Goal: Task Accomplishment & Management: Manage account settings

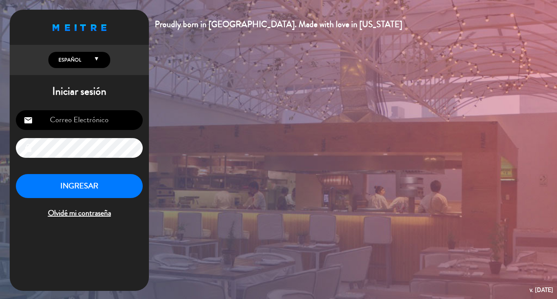
type input "[EMAIL_ADDRESS][DOMAIN_NAME]"
click at [103, 194] on button "INGRESAR" at bounding box center [79, 186] width 127 height 24
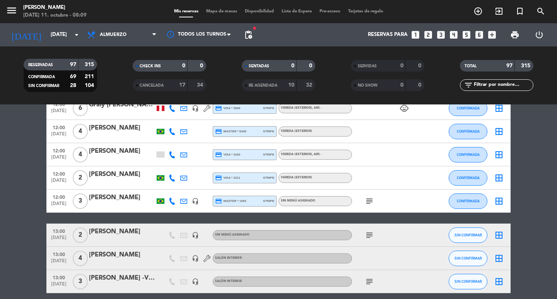
scroll to position [1044, 0]
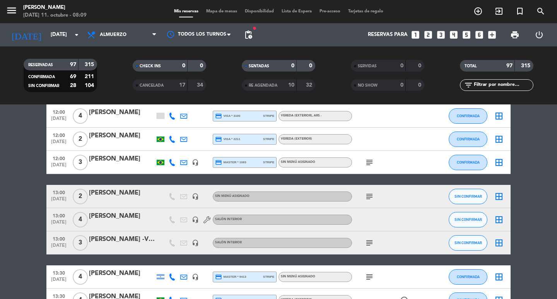
click at [371, 247] on icon "subject" at bounding box center [369, 242] width 9 height 9
click at [375, 201] on span "subject" at bounding box center [369, 196] width 12 height 9
click at [370, 201] on icon "subject" at bounding box center [369, 196] width 9 height 9
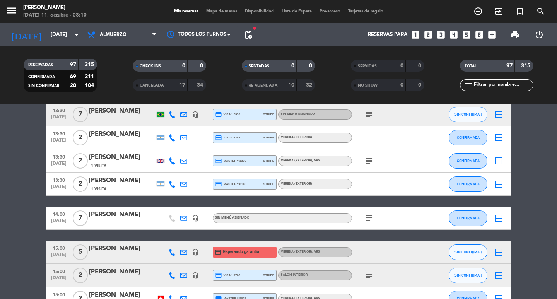
scroll to position [1778, 0]
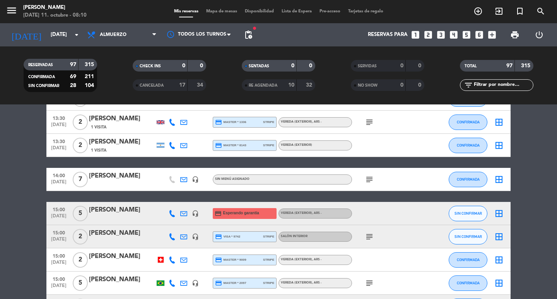
click at [369, 191] on div "subject" at bounding box center [387, 179] width 70 height 23
click at [369, 184] on icon "subject" at bounding box center [369, 179] width 9 height 9
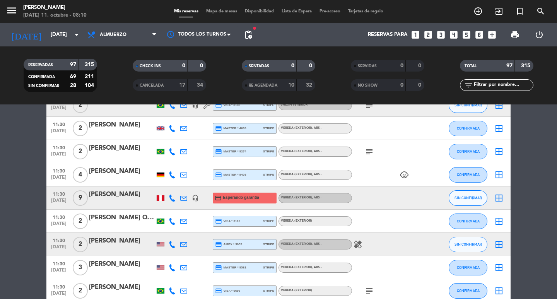
scroll to position [0, 0]
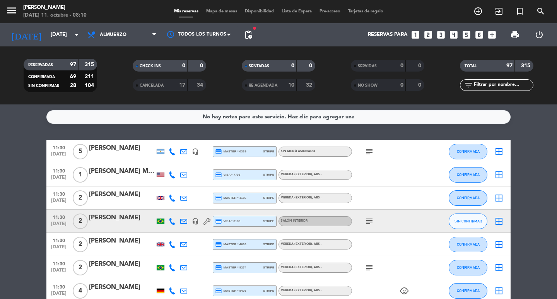
click at [369, 153] on icon "subject" at bounding box center [369, 151] width 9 height 9
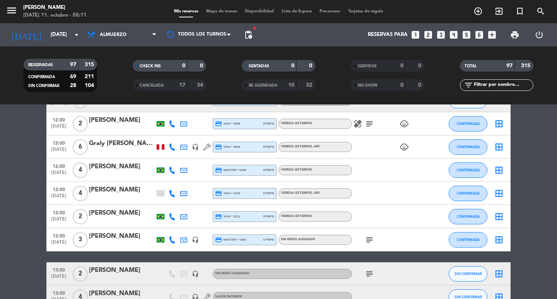
scroll to position [889, 0]
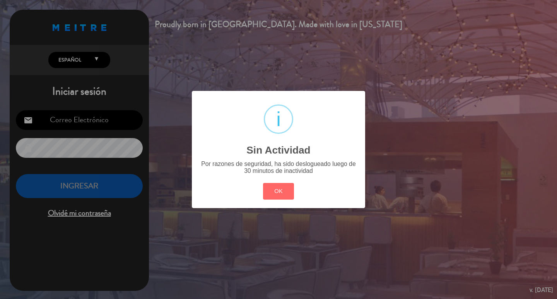
type input "[EMAIL_ADDRESS][DOMAIN_NAME]"
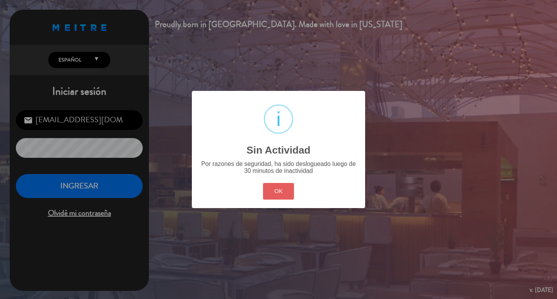
click at [285, 199] on button "OK" at bounding box center [278, 191] width 31 height 17
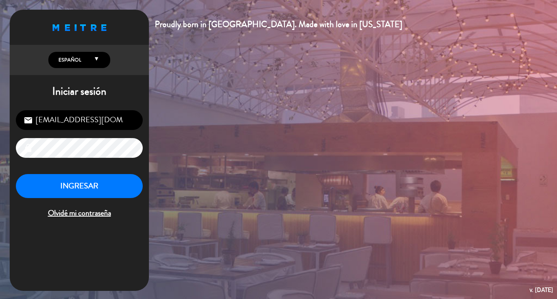
click at [126, 123] on input "[EMAIL_ADDRESS][DOMAIN_NAME]" at bounding box center [79, 120] width 127 height 20
click at [124, 122] on input "[EMAIL_ADDRESS][DOMAIN_NAME]" at bounding box center [79, 120] width 127 height 20
click at [80, 190] on button "INGRESAR" at bounding box center [79, 186] width 127 height 24
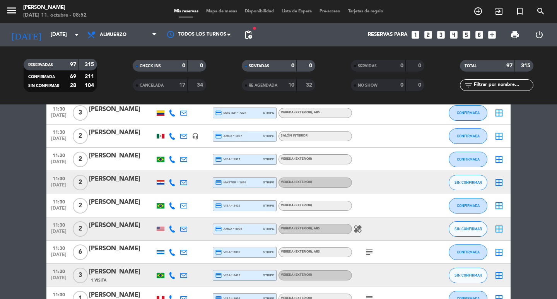
scroll to position [812, 0]
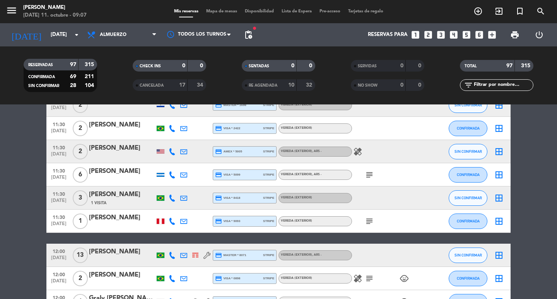
click at [245, 36] on span "pending_actions" at bounding box center [248, 34] width 9 height 9
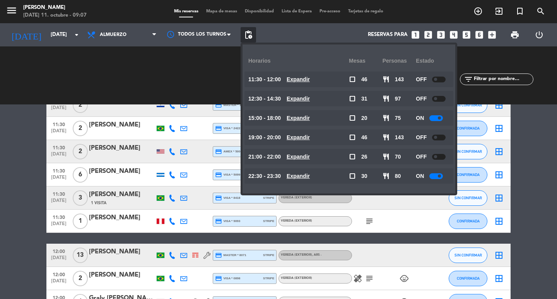
click at [310, 101] on u "Expandir" at bounding box center [297, 98] width 23 height 6
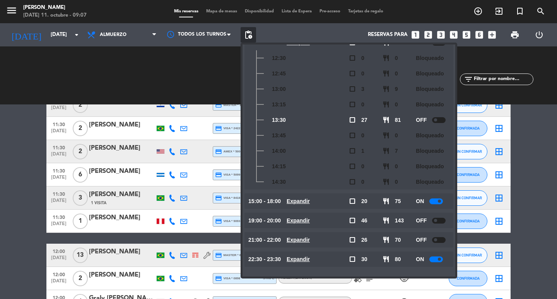
scroll to position [0, 0]
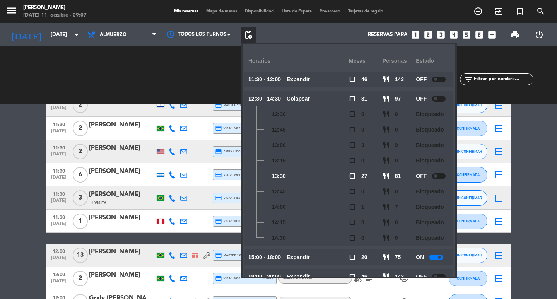
click at [310, 79] on u "Expandir" at bounding box center [297, 79] width 23 height 6
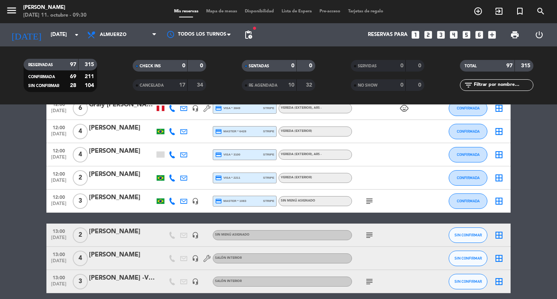
scroll to position [1044, 0]
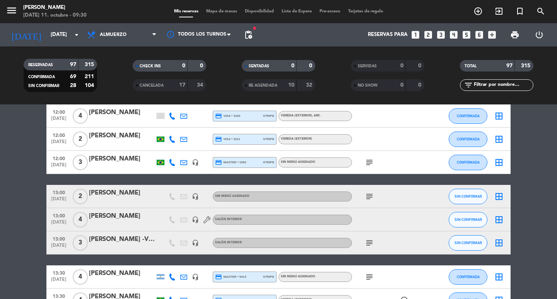
click at [364, 167] on span "subject" at bounding box center [369, 162] width 12 height 9
click at [371, 167] on icon "subject" at bounding box center [369, 162] width 9 height 9
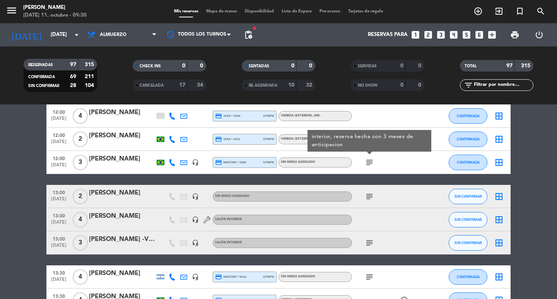
click at [370, 201] on icon "subject" at bounding box center [369, 196] width 9 height 9
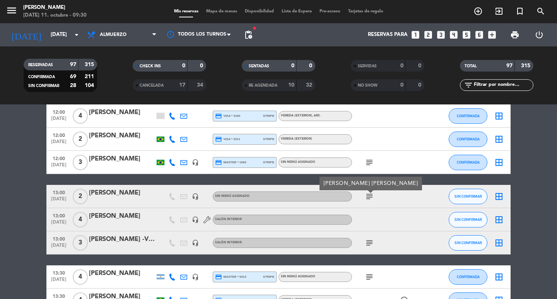
drag, startPoint x: 375, startPoint y: 252, endPoint x: 371, endPoint y: 250, distance: 4.7
click at [371, 250] on div "subject" at bounding box center [387, 242] width 70 height 23
click at [371, 247] on icon "subject" at bounding box center [369, 242] width 9 height 9
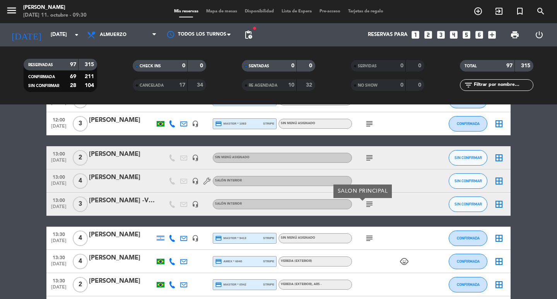
scroll to position [1121, 0]
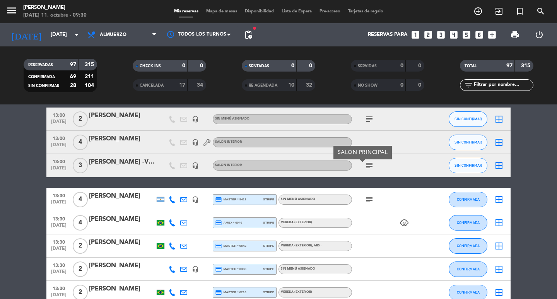
click at [366, 204] on icon "subject" at bounding box center [369, 199] width 9 height 9
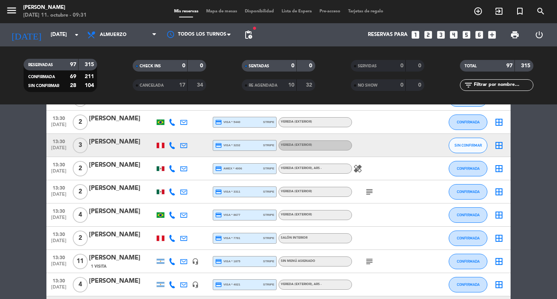
scroll to position [1353, 0]
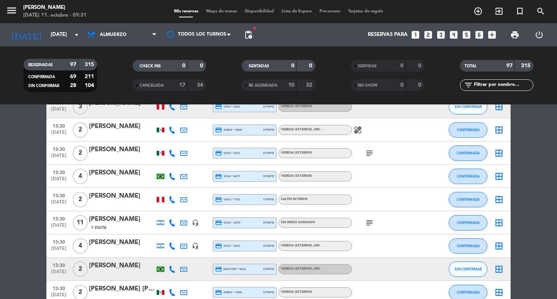
click at [370, 227] on icon "subject" at bounding box center [369, 222] width 9 height 9
click at [393, 229] on div "subject AFUERA" at bounding box center [387, 222] width 70 height 23
click at [394, 229] on div "subject" at bounding box center [387, 222] width 70 height 23
click at [102, 231] on span "1 Visita" at bounding box center [98, 228] width 15 height 6
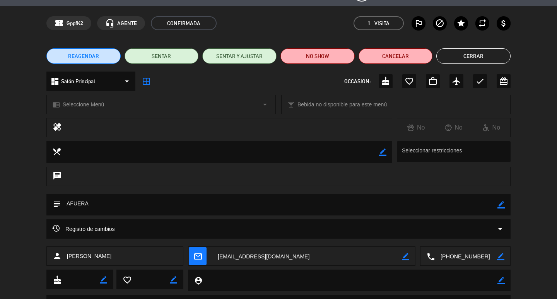
scroll to position [0, 0]
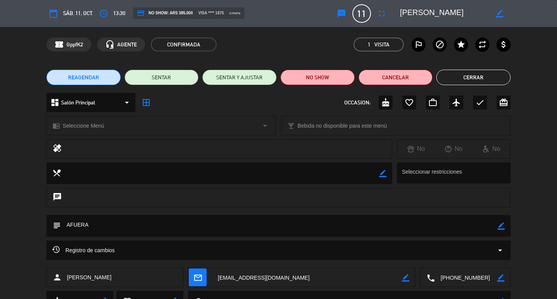
click at [124, 109] on div "dashboard Salón Principal arrow_drop_down" at bounding box center [90, 102] width 89 height 19
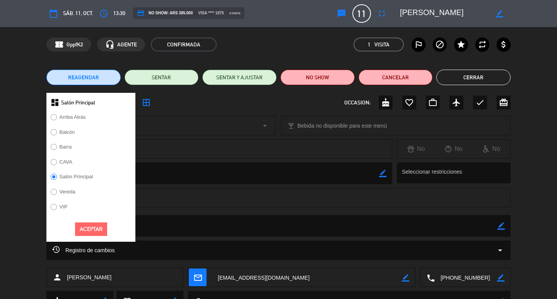
click at [67, 194] on label "Vereda" at bounding box center [68, 191] width 16 height 5
click at [101, 236] on button "Aceptar" at bounding box center [91, 229] width 32 height 14
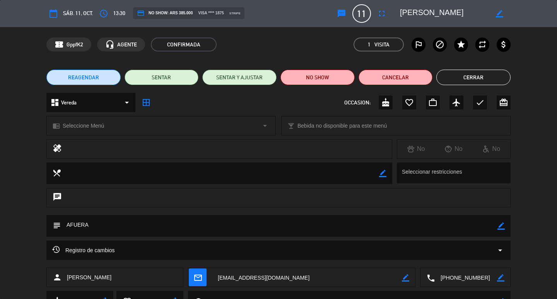
scroll to position [39, 0]
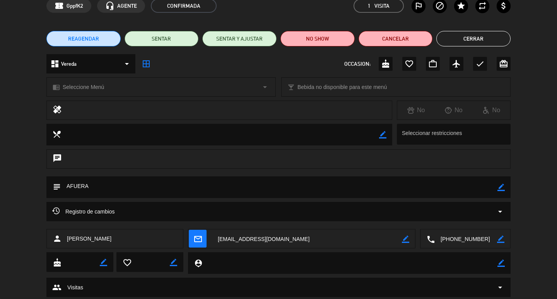
click at [115, 215] on span "Registro de cambios" at bounding box center [83, 211] width 63 height 9
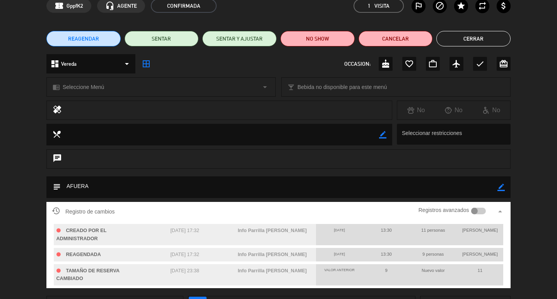
scroll to position [77, 0]
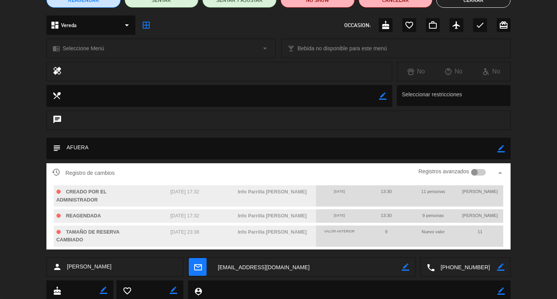
click at [0, 213] on div "Registro de cambios Registros avanzados arrow_drop_up CREADO POR EL ADMINISTRAD…" at bounding box center [278, 210] width 557 height 94
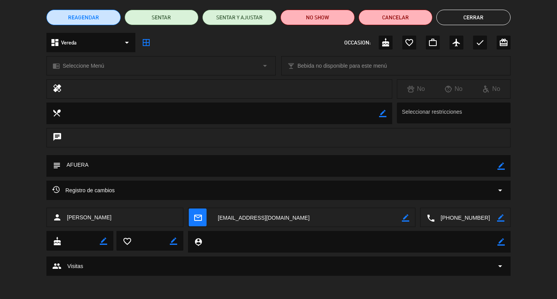
scroll to position [60, 0]
click at [406, 218] on icon "border_color" at bounding box center [405, 217] width 7 height 7
click at [291, 290] on div "calendar_today sáb. 11, oct. access_time 13:30 credit_card NO SHOW: ARS 385.000…" at bounding box center [278, 149] width 557 height 299
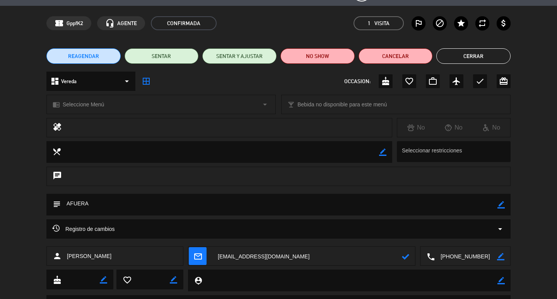
scroll to position [0, 0]
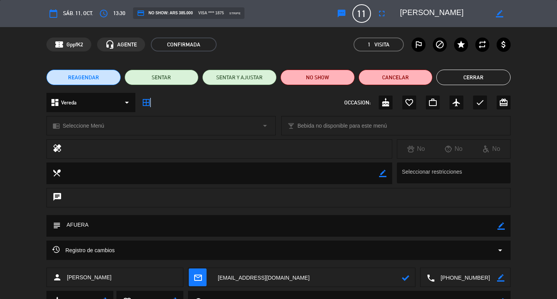
drag, startPoint x: 150, startPoint y: 101, endPoint x: 153, endPoint y: 103, distance: 4.2
click at [153, 103] on div "dashboard Vereda arrow_drop_down border_all OCCASION: cake favorite_border work…" at bounding box center [278, 102] width 464 height 19
click at [146, 103] on icon "border_all" at bounding box center [145, 102] width 9 height 9
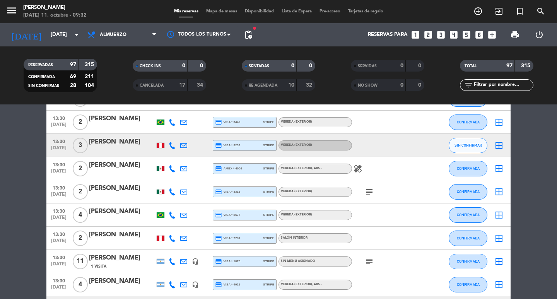
scroll to position [1392, 0]
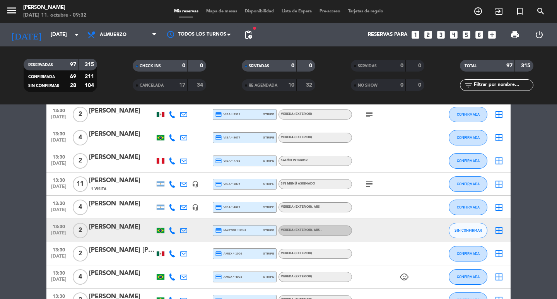
click at [120, 186] on div "[PERSON_NAME]" at bounding box center [122, 180] width 66 height 10
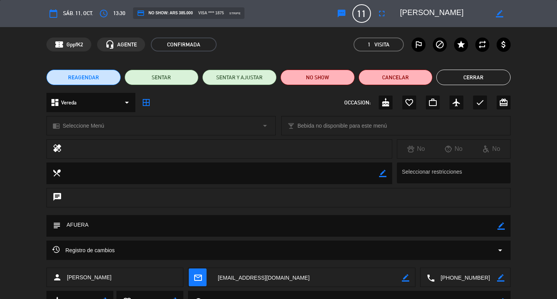
scroll to position [39, 0]
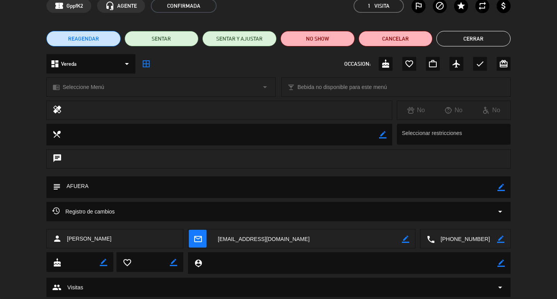
click at [498, 214] on icon "arrow_drop_down" at bounding box center [499, 211] width 9 height 9
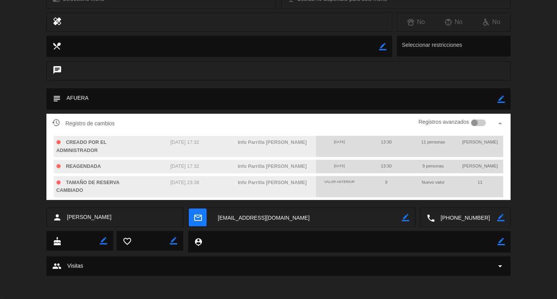
click at [556, 153] on div "Registro de cambios Registros avanzados arrow_drop_up CREADO POR EL ADMINISTRAD…" at bounding box center [278, 161] width 557 height 94
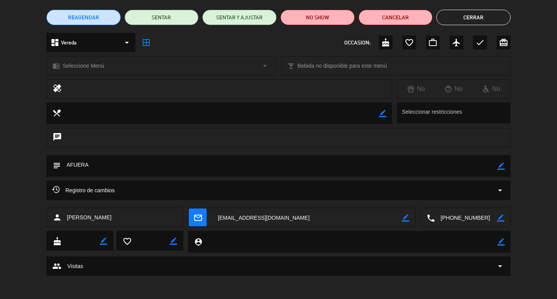
scroll to position [60, 0]
click at [162, 189] on div "Registro de cambios arrow_drop_down" at bounding box center [278, 190] width 452 height 9
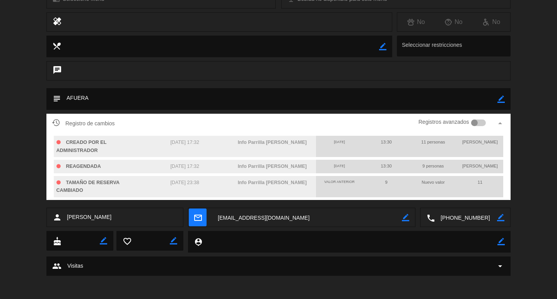
click at [0, 175] on div "Registro de cambios Registros avanzados arrow_drop_up CREADO POR EL ADMINISTRAD…" at bounding box center [278, 161] width 557 height 94
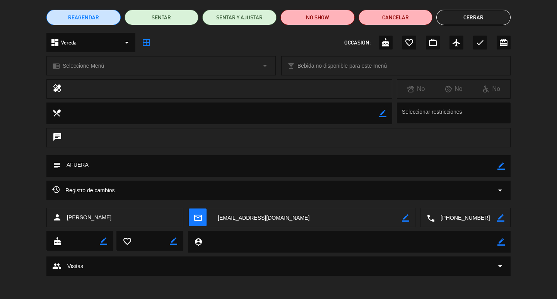
scroll to position [60, 0]
click at [405, 213] on div "border_color" at bounding box center [405, 217] width 7 height 19
click at [404, 214] on icon "border_color" at bounding box center [405, 217] width 7 height 7
click at [490, 15] on button "Cerrar" at bounding box center [473, 17] width 74 height 15
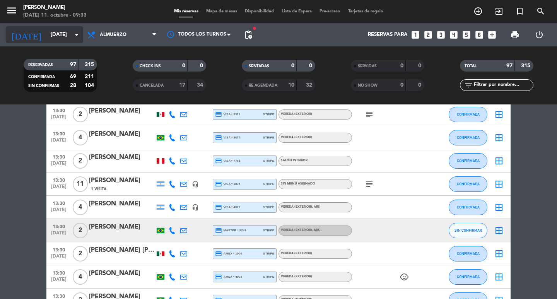
click at [66, 29] on input "[DATE]" at bounding box center [81, 35] width 68 height 14
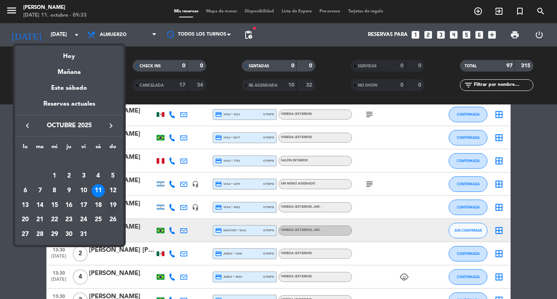
click at [111, 203] on div "19" at bounding box center [112, 205] width 13 height 13
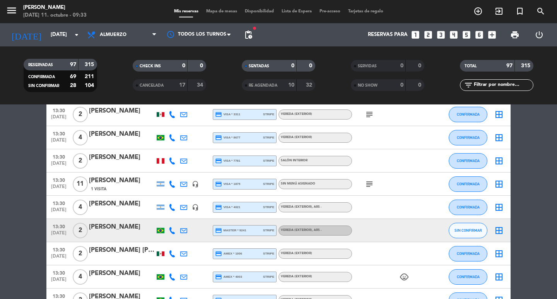
type input "[DATE]"
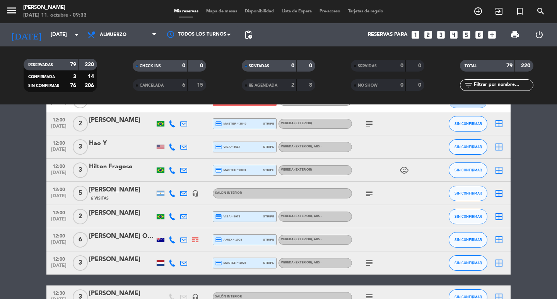
scroll to position [696, 0]
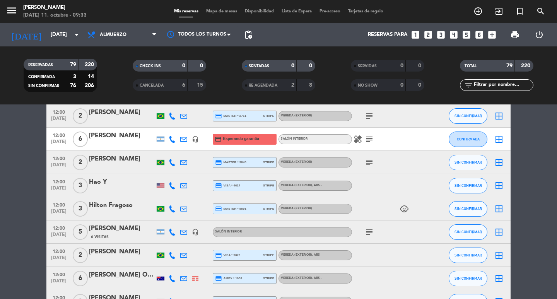
drag, startPoint x: 391, startPoint y: 147, endPoint x: 395, endPoint y: 146, distance: 3.9
click at [395, 146] on div "healing subject" at bounding box center [387, 139] width 70 height 23
click at [128, 139] on div "[PERSON_NAME]" at bounding box center [122, 136] width 66 height 10
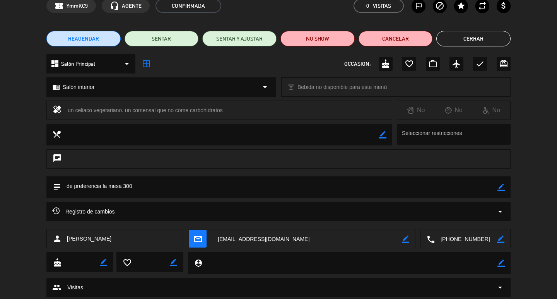
scroll to position [60, 0]
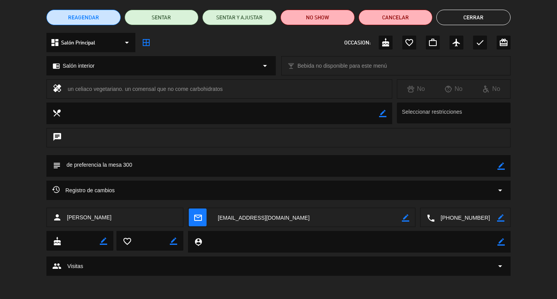
click at [498, 160] on div "border_color" at bounding box center [500, 166] width 7 height 22
click at [500, 162] on icon "border_color" at bounding box center [500, 165] width 7 height 7
type textarea "d"
click at [547, 134] on div "chat" at bounding box center [278, 141] width 557 height 27
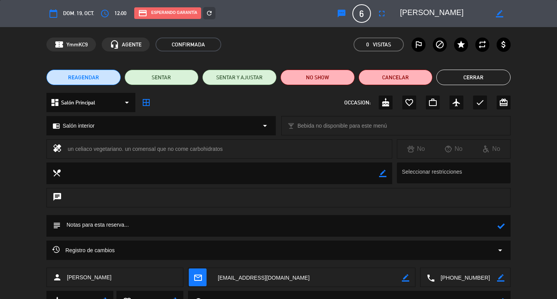
click at [460, 82] on button "Cerrar" at bounding box center [473, 77] width 74 height 15
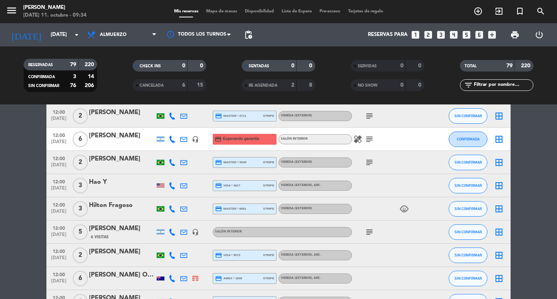
click at [75, 31] on icon "arrow_drop_down" at bounding box center [76, 34] width 9 height 9
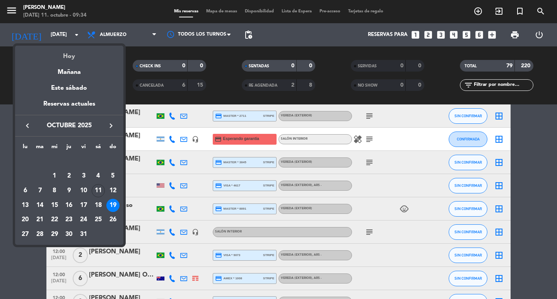
click at [67, 59] on div "Hoy" at bounding box center [69, 54] width 108 height 16
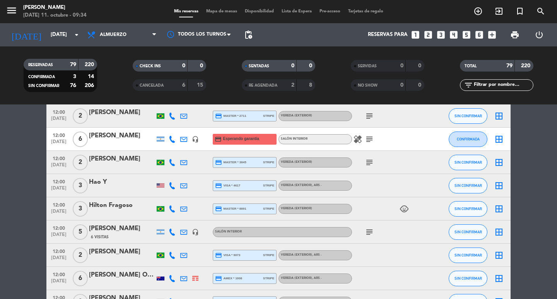
type input "[DATE]"
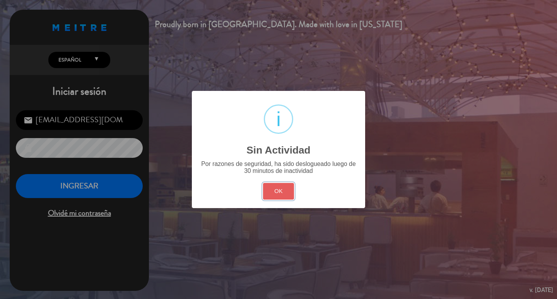
click at [272, 194] on button "OK" at bounding box center [278, 191] width 31 height 17
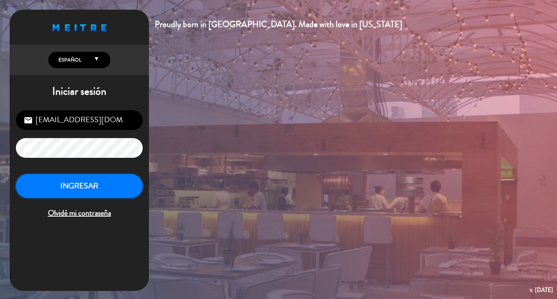
click at [104, 198] on button "INGRESAR" at bounding box center [79, 186] width 127 height 24
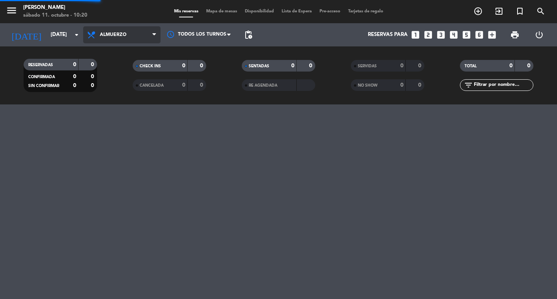
click at [102, 37] on span "Almuerzo" at bounding box center [113, 34] width 27 height 5
click at [121, 83] on div "menu [PERSON_NAME][DATE] 11. octubre - 10:20 Mis reservas Mapa de mesas Disponi…" at bounding box center [278, 52] width 557 height 104
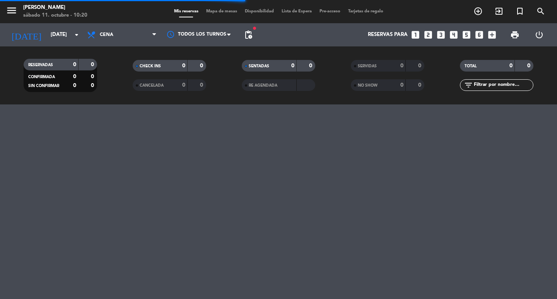
click at [245, 35] on span "pending_actions" at bounding box center [248, 34] width 9 height 9
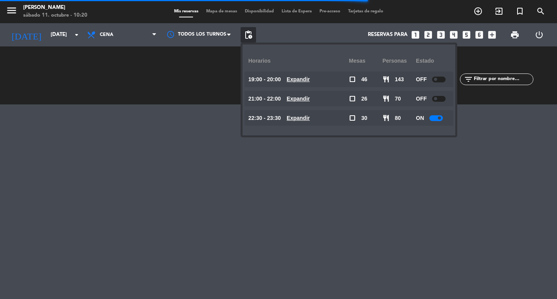
click at [310, 121] on u "Expandir" at bounding box center [297, 118] width 23 height 6
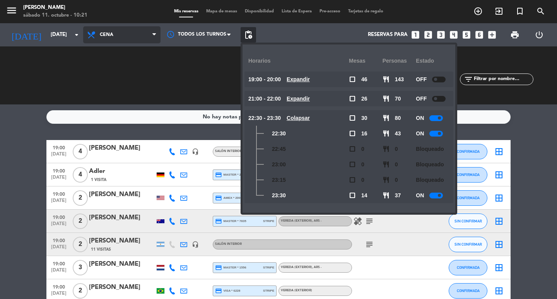
click at [160, 32] on span at bounding box center [156, 34] width 8 height 7
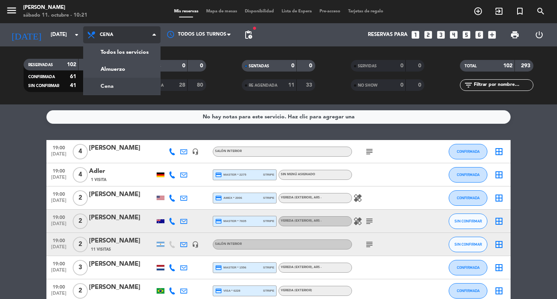
click at [139, 86] on div "menu [PERSON_NAME][DATE] 11. octubre - 10:21 Mis reservas Mapa de mesas Disponi…" at bounding box center [278, 52] width 557 height 104
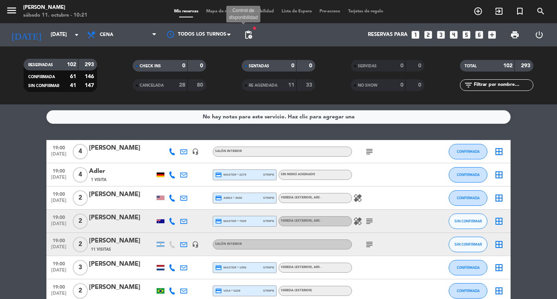
click at [247, 34] on span "pending_actions" at bounding box center [248, 34] width 9 height 9
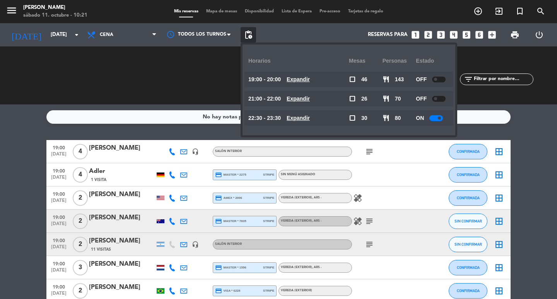
click at [310, 97] on u "Expandir" at bounding box center [297, 98] width 23 height 6
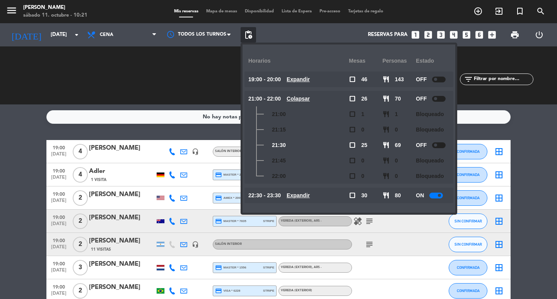
click at [310, 80] on u "Expandir" at bounding box center [297, 79] width 23 height 6
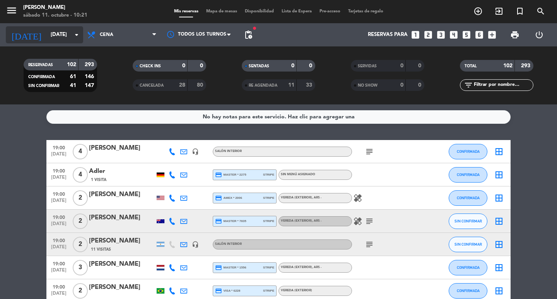
click at [47, 36] on input "[DATE]" at bounding box center [81, 35] width 68 height 14
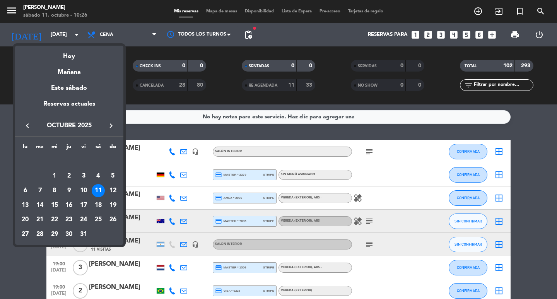
click at [321, 55] on div at bounding box center [278, 149] width 557 height 299
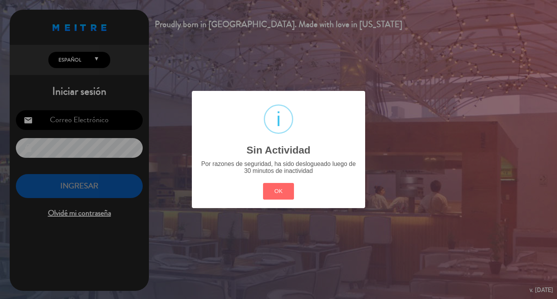
type input "[EMAIL_ADDRESS][DOMAIN_NAME]"
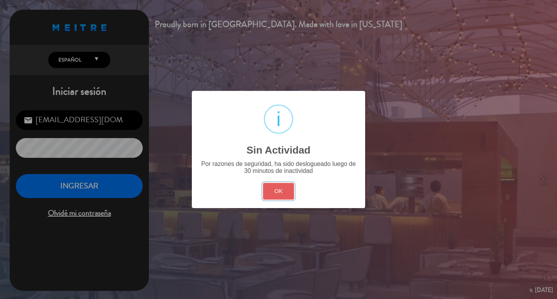
click at [282, 199] on button "OK" at bounding box center [278, 191] width 31 height 17
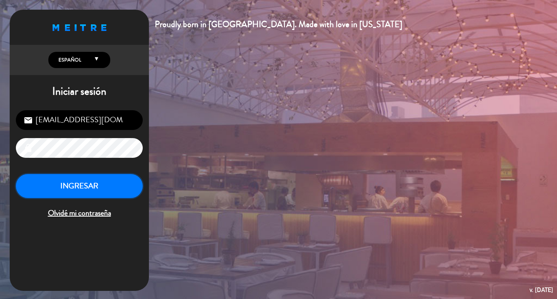
click at [118, 198] on button "INGRESAR" at bounding box center [79, 186] width 127 height 24
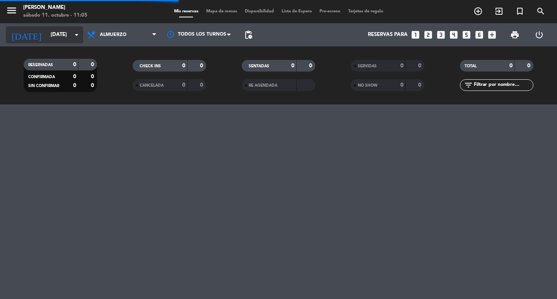
click at [66, 36] on input "[DATE]" at bounding box center [81, 35] width 68 height 14
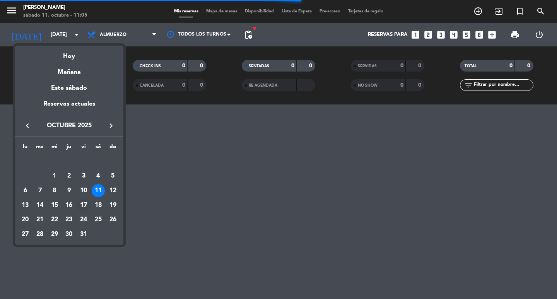
click at [85, 209] on div "17" at bounding box center [83, 205] width 13 height 13
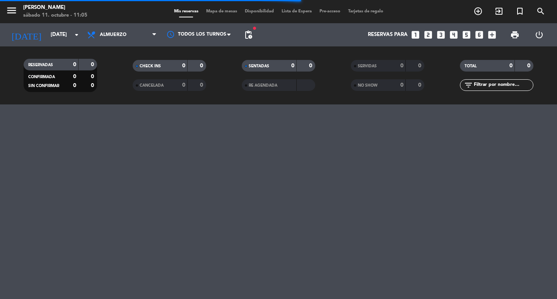
type input "[DATE]"
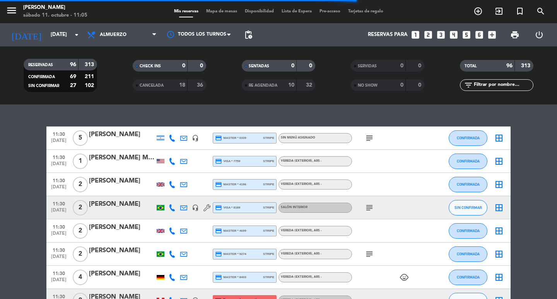
click at [503, 88] on input "text" at bounding box center [503, 85] width 60 height 9
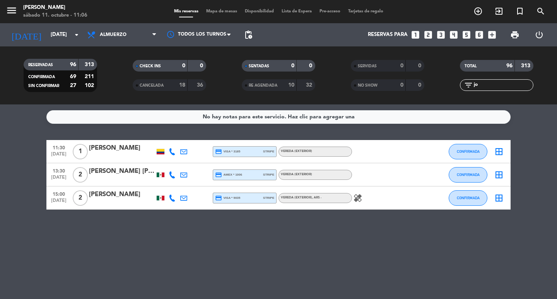
type input "j"
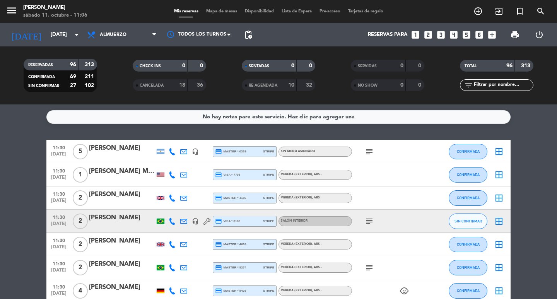
click at [164, 83] on div "CANCELADA" at bounding box center [153, 85] width 36 height 9
click at [267, 81] on div "RE AGENDADA" at bounding box center [262, 85] width 36 height 9
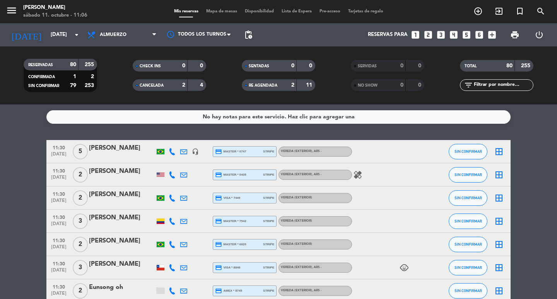
click at [500, 87] on input "text" at bounding box center [503, 85] width 60 height 9
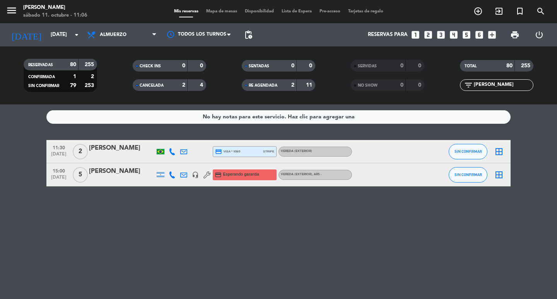
type input "[PERSON_NAME]"
click at [115, 172] on div "[PERSON_NAME]" at bounding box center [122, 171] width 66 height 10
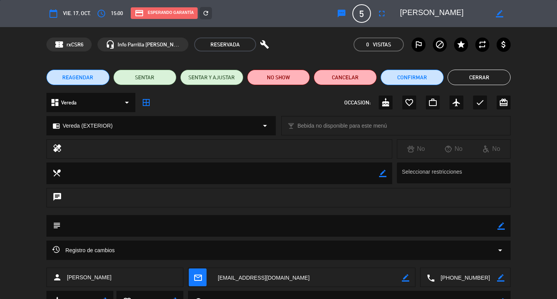
scroll to position [37, 0]
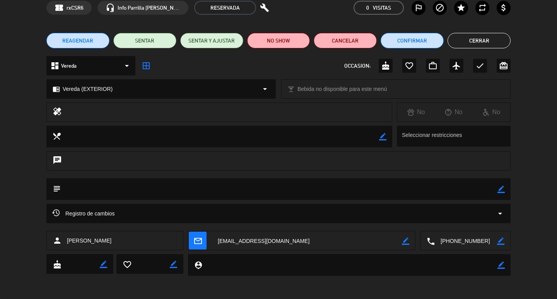
click at [404, 242] on icon "border_color" at bounding box center [405, 240] width 7 height 7
click at [251, 245] on textarea at bounding box center [307, 240] width 190 height 19
type textarea "[EMAIL_ADDRESS][DOMAIN_NAME]"
click at [405, 242] on icon at bounding box center [405, 240] width 7 height 7
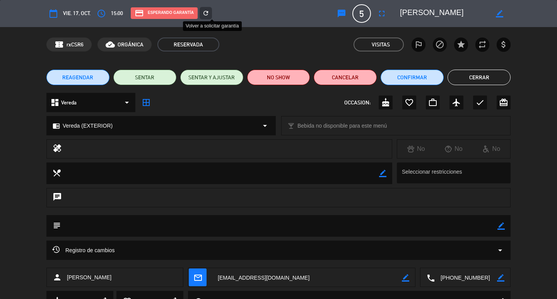
click at [209, 10] on icon "refresh" at bounding box center [205, 13] width 7 height 7
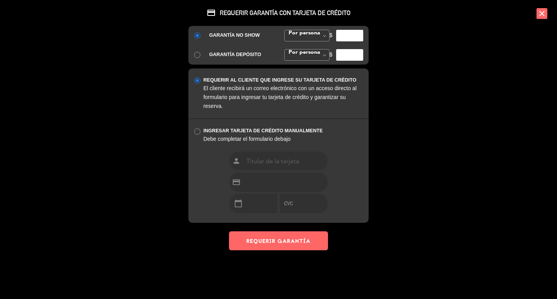
click at [343, 41] on input "number" at bounding box center [349, 36] width 27 height 12
type input "35000"
click at [295, 250] on button "REQUERIR GARANTÍA" at bounding box center [278, 240] width 99 height 19
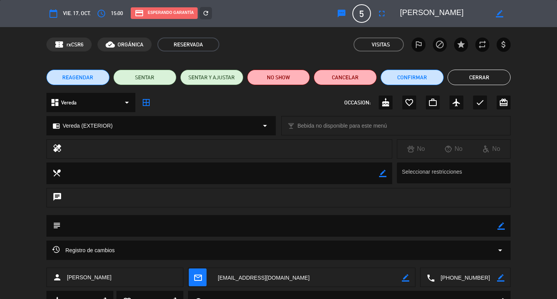
click at [483, 75] on button "Cerrar" at bounding box center [478, 77] width 63 height 15
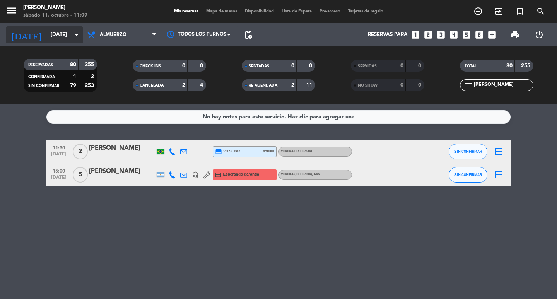
drag, startPoint x: 43, startPoint y: 25, endPoint x: 46, endPoint y: 40, distance: 15.8
click at [43, 36] on div "[DATE] [DATE] arrow_drop_down" at bounding box center [44, 34] width 77 height 23
click at [52, 36] on input "[DATE]" at bounding box center [81, 35] width 68 height 14
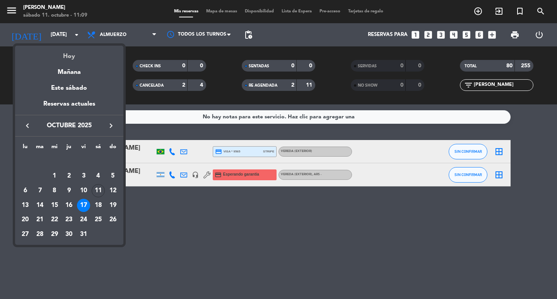
click at [66, 54] on div "Hoy" at bounding box center [69, 54] width 108 height 16
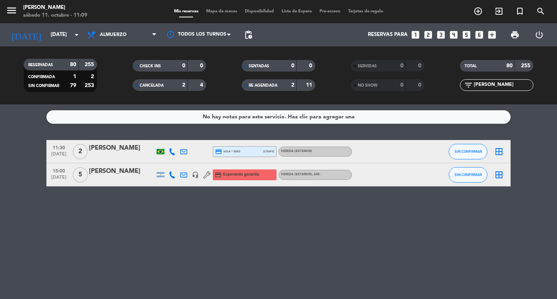
type input "[DATE]"
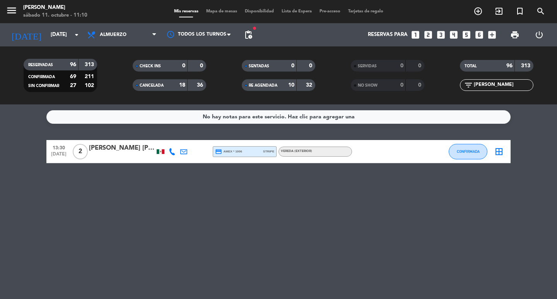
click at [29, 9] on div "[PERSON_NAME]" at bounding box center [55, 8] width 64 height 8
